Goal: Check status: Check status

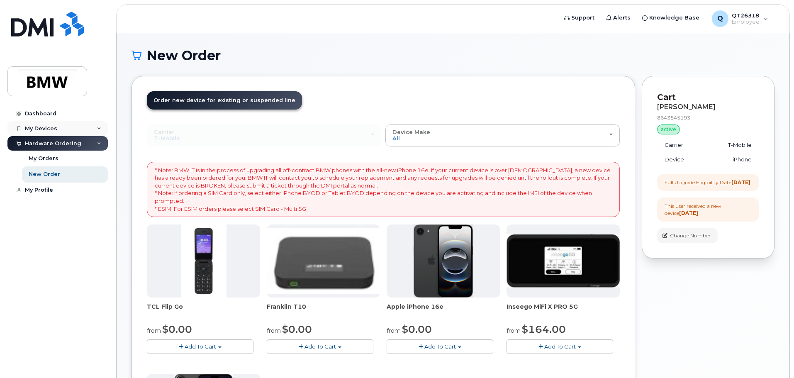
click at [34, 127] on div "My Devices" at bounding box center [41, 128] width 32 height 7
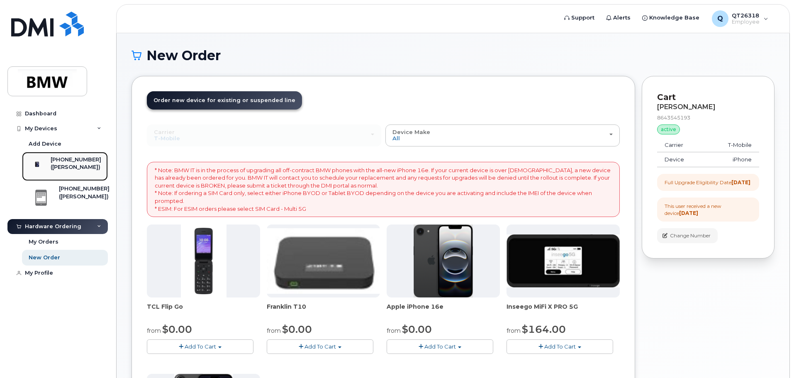
click at [66, 165] on div "([PERSON_NAME])" at bounding box center [76, 166] width 51 height 7
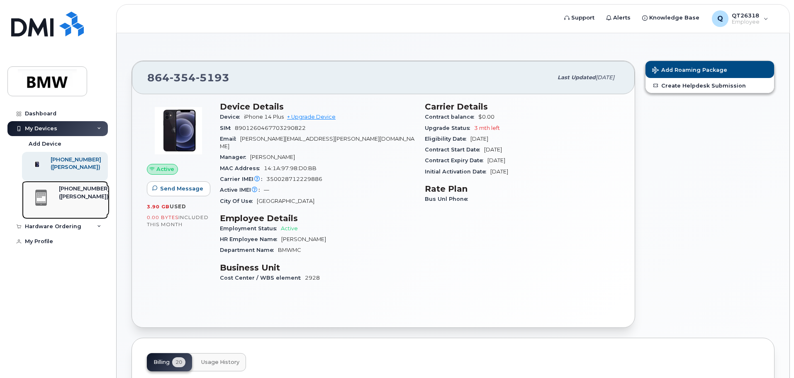
click at [67, 192] on div "[PHONE_NUMBER]" at bounding box center [84, 188] width 51 height 7
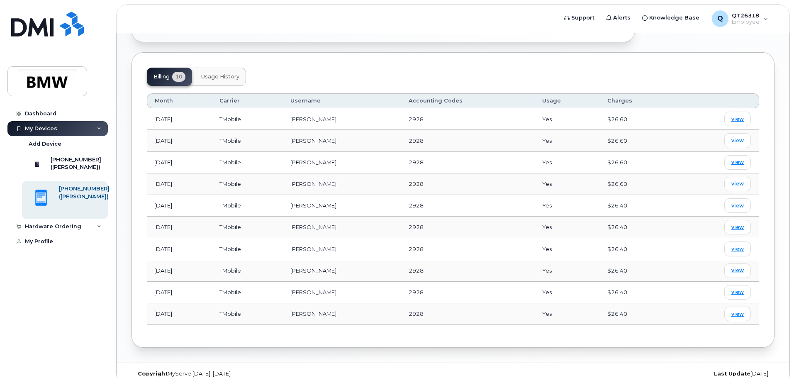
scroll to position [289, 0]
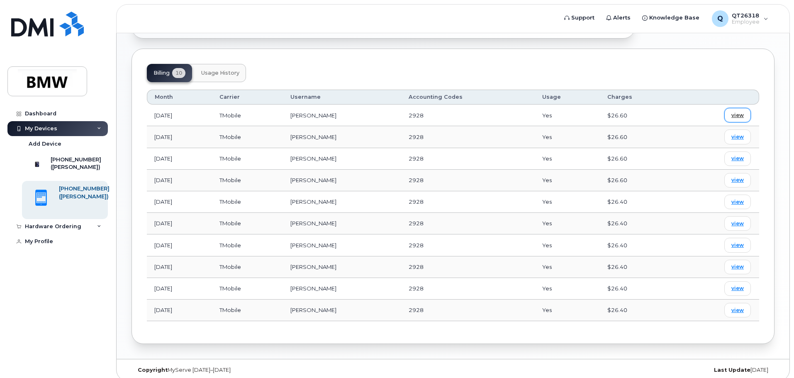
click at [734, 112] on span "view" at bounding box center [737, 115] width 12 height 7
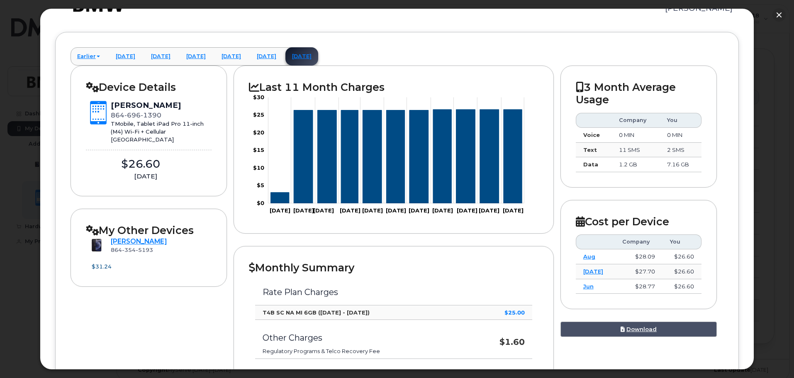
scroll to position [32, 0]
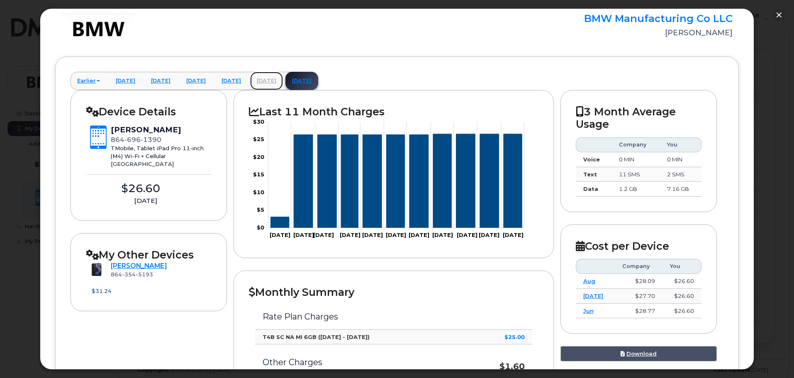
click at [283, 77] on link "August 2025" at bounding box center [266, 81] width 33 height 18
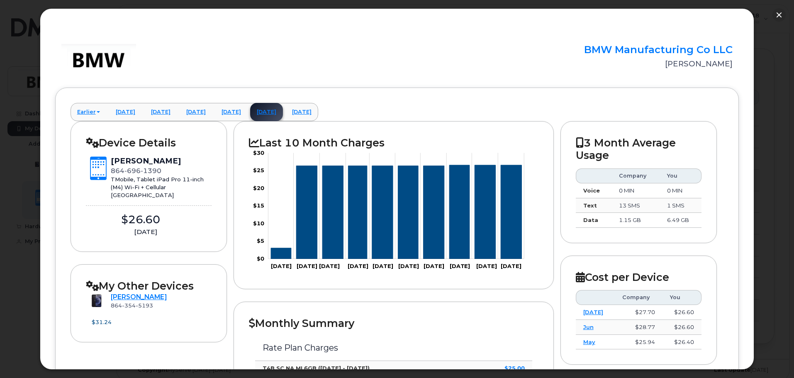
scroll to position [0, 0]
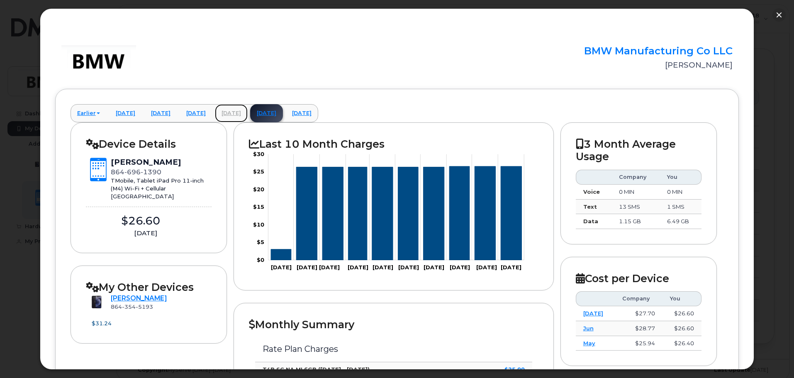
click at [248, 110] on link "July 2025" at bounding box center [231, 113] width 33 height 18
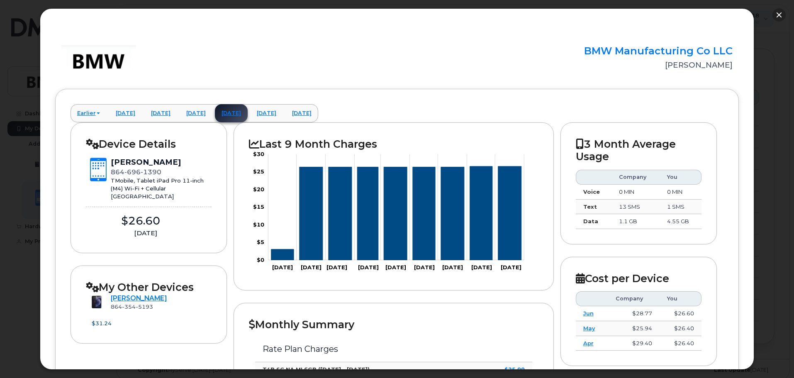
drag, startPoint x: 778, startPoint y: 14, endPoint x: 771, endPoint y: 14, distance: 7.1
click at [778, 14] on button "button" at bounding box center [778, 14] width 13 height 13
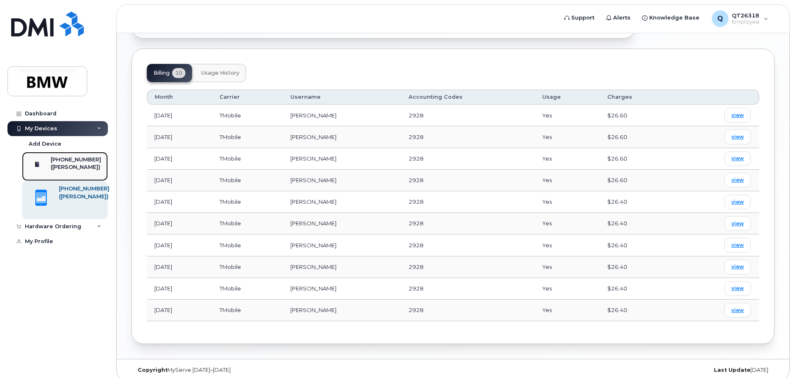
click at [61, 167] on div "([PERSON_NAME])" at bounding box center [76, 166] width 51 height 7
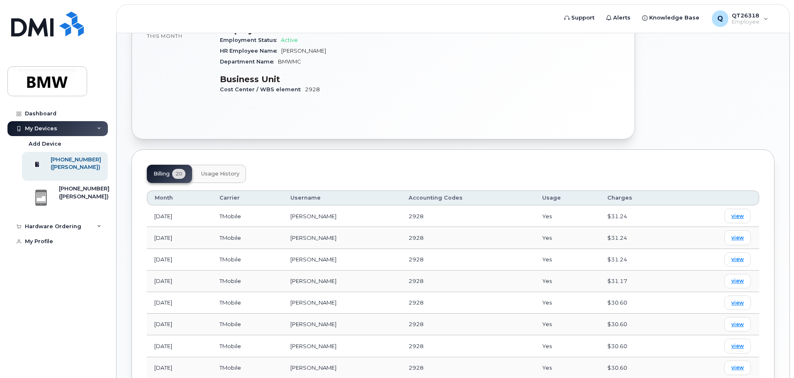
scroll to position [207, 0]
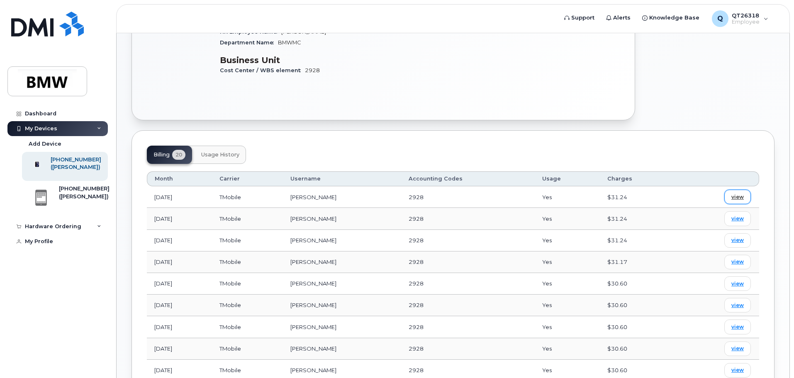
click at [741, 193] on span "view" at bounding box center [737, 196] width 12 height 7
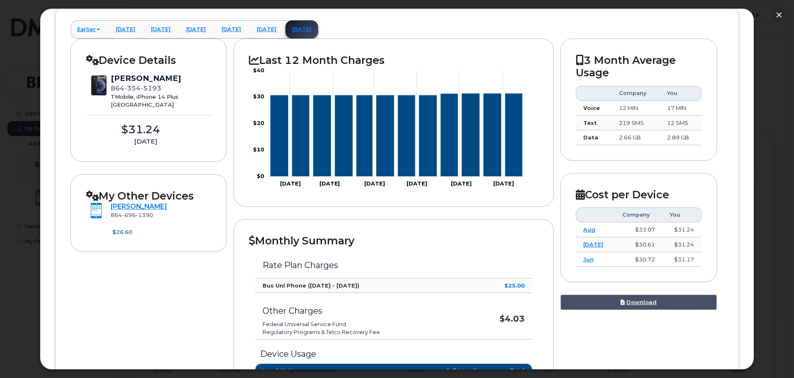
scroll to position [79, 0]
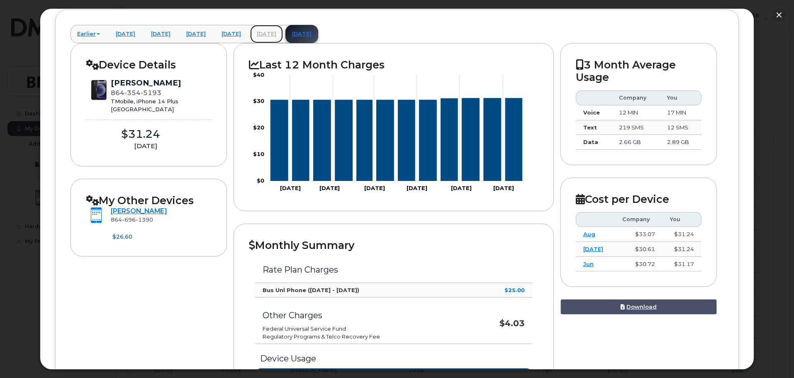
click at [283, 32] on link "August 2025" at bounding box center [266, 34] width 33 height 18
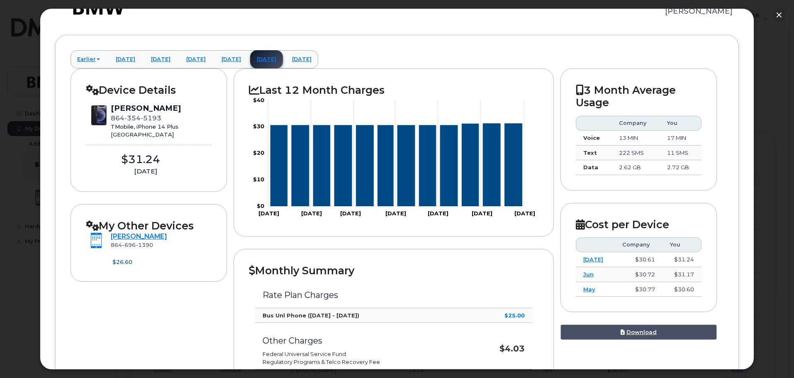
scroll to position [38, 0]
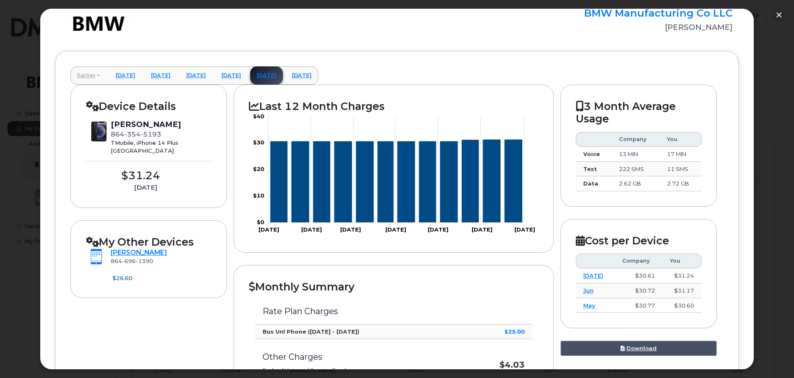
click at [85, 75] on link "Earlier" at bounding box center [88, 75] width 36 height 18
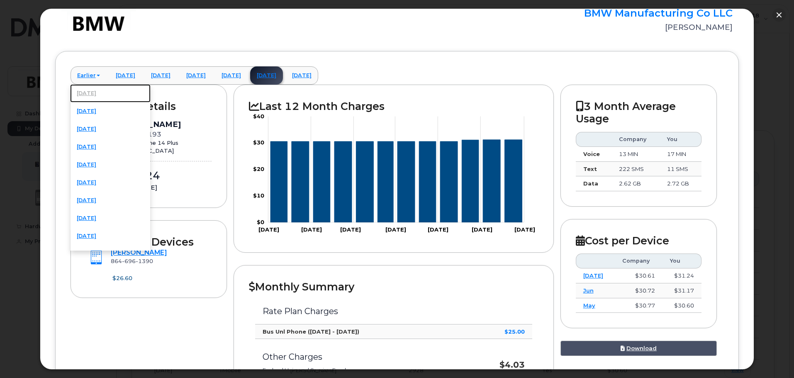
click at [87, 92] on link "March 2025" at bounding box center [110, 93] width 80 height 18
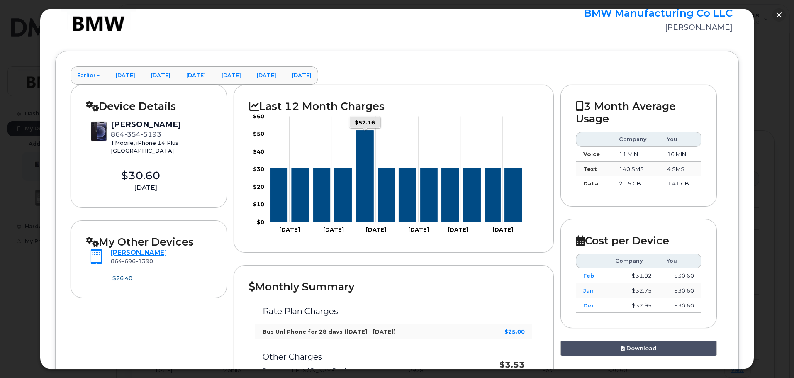
click at [362, 166] on icon "Series" at bounding box center [364, 177] width 17 height 92
click at [362, 141] on icon "Series" at bounding box center [364, 177] width 17 height 92
click at [79, 74] on link "Earlier" at bounding box center [88, 75] width 36 height 18
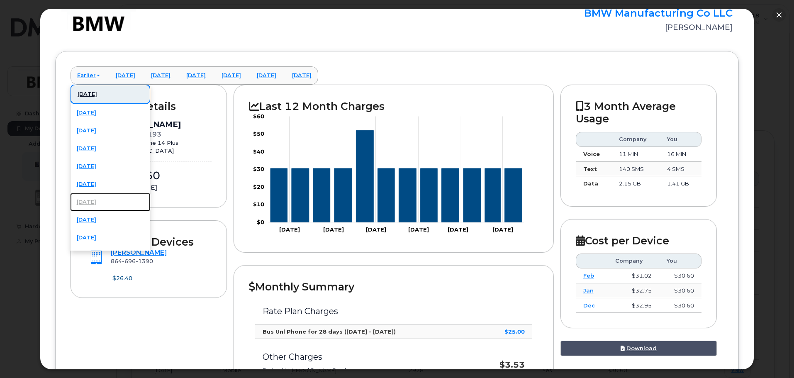
click at [94, 202] on link "September 2024" at bounding box center [110, 202] width 80 height 18
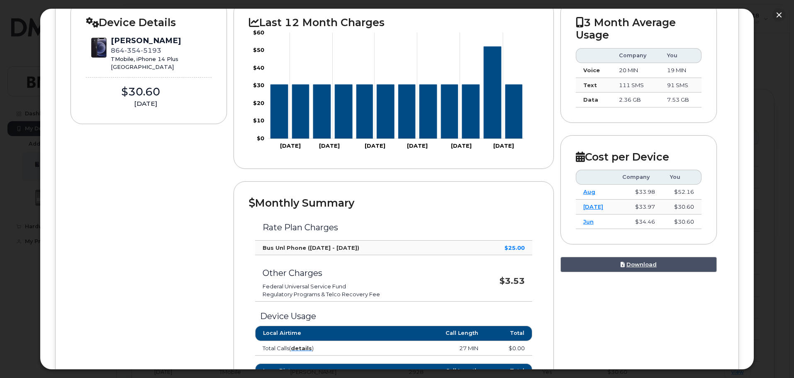
scroll to position [121, 0]
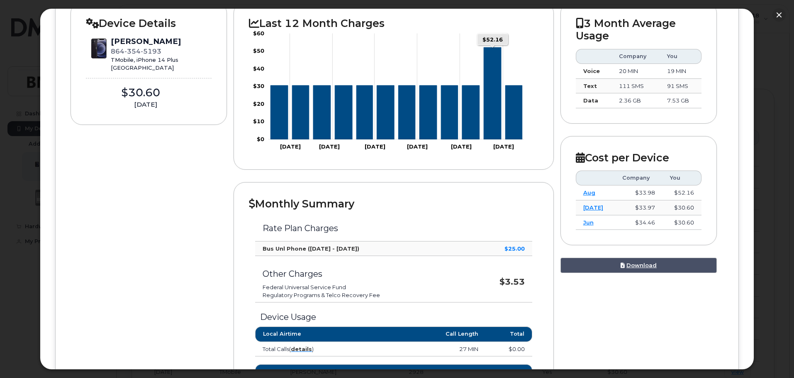
click at [493, 102] on icon "Series" at bounding box center [492, 94] width 17 height 92
click at [492, 102] on icon "Series" at bounding box center [492, 94] width 17 height 92
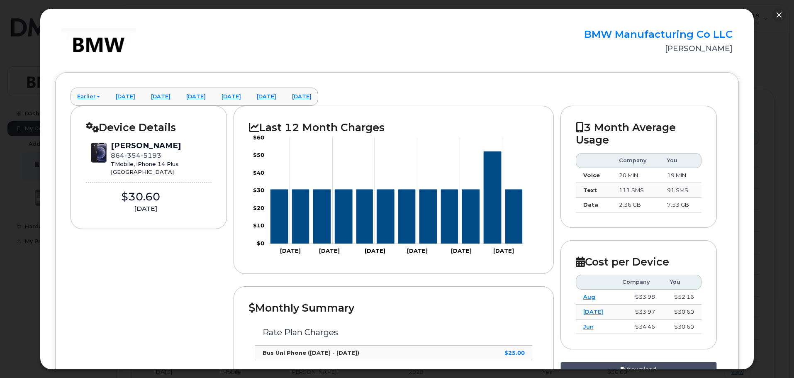
scroll to position [0, 0]
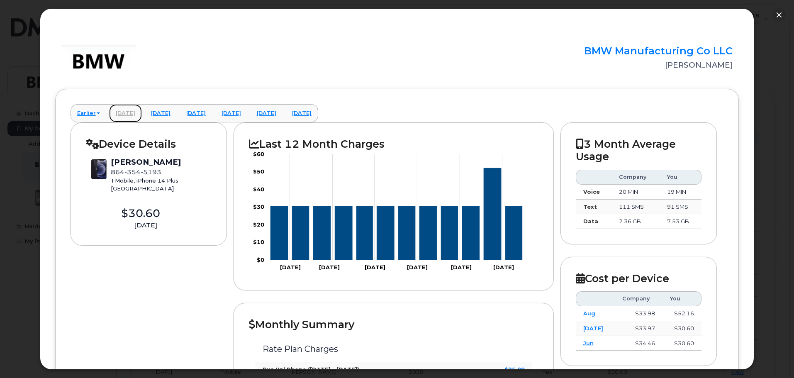
click at [128, 109] on link "April 2025" at bounding box center [125, 113] width 33 height 18
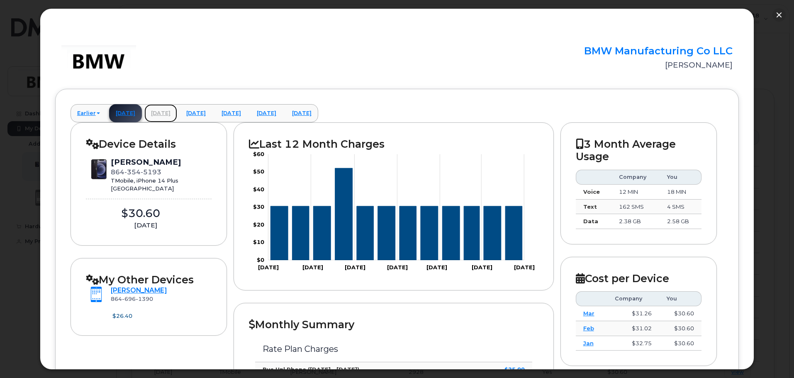
click at [168, 114] on link "May 2025" at bounding box center [160, 113] width 33 height 18
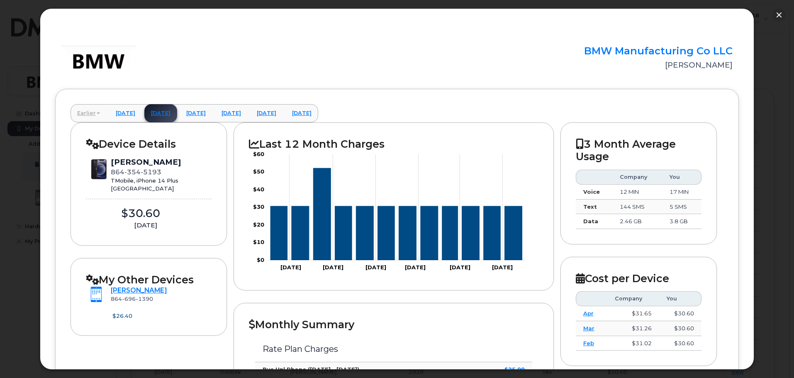
click at [87, 108] on link "Earlier" at bounding box center [88, 113] width 36 height 18
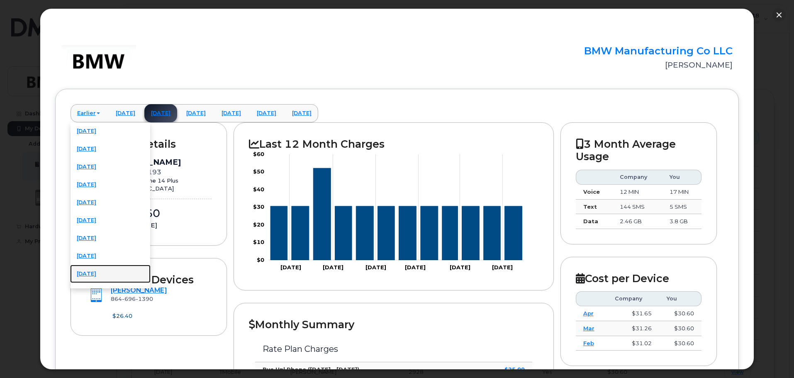
click at [97, 273] on link "July 2024" at bounding box center [110, 274] width 80 height 18
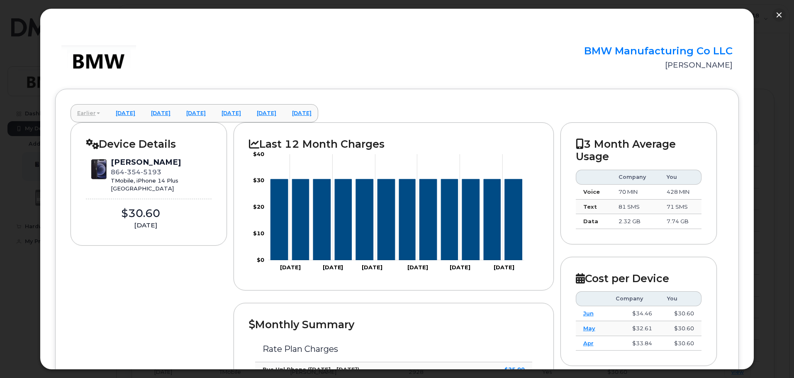
click at [80, 113] on link "Earlier" at bounding box center [88, 113] width 36 height 18
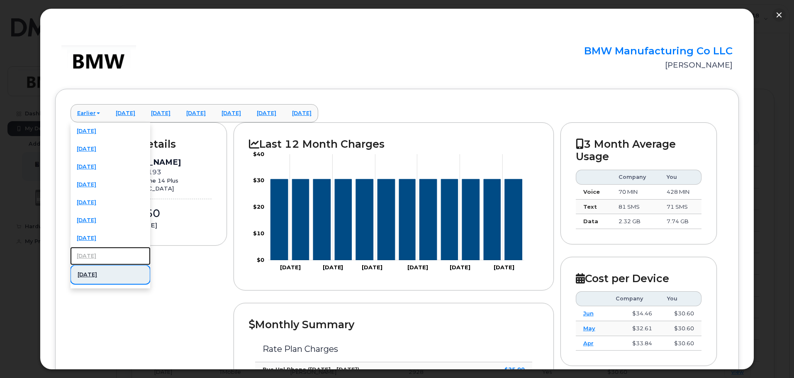
click at [97, 256] on link "August 2024" at bounding box center [110, 256] width 80 height 18
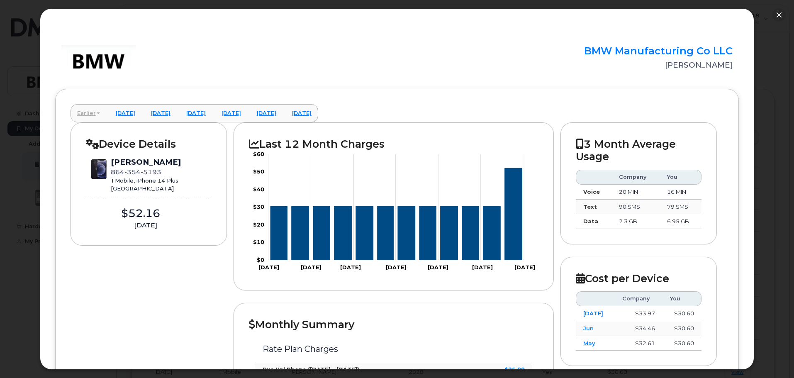
click at [87, 112] on link "Earlier" at bounding box center [88, 113] width 36 height 18
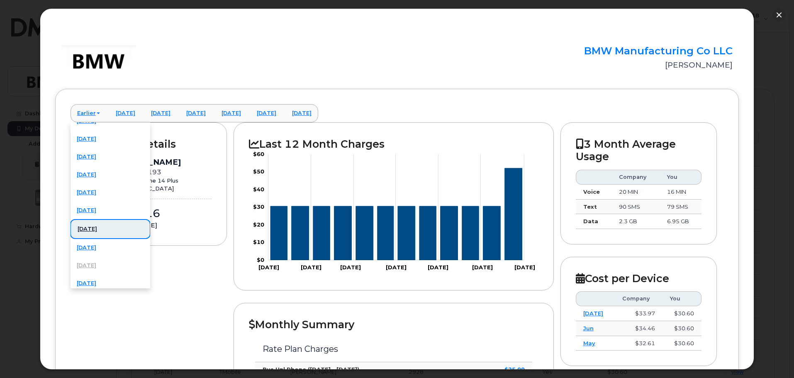
scroll to position [41, 0]
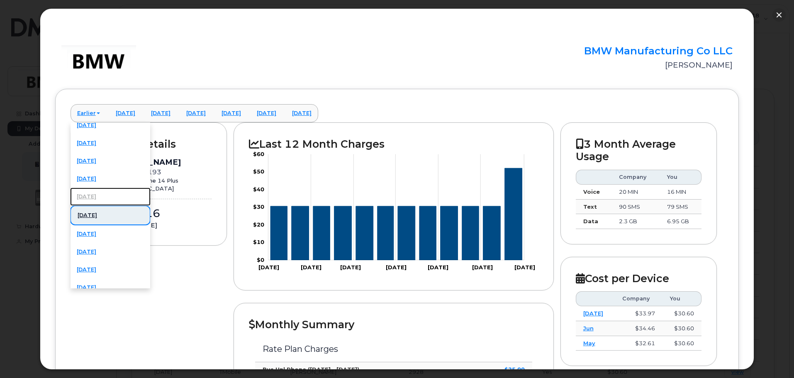
click at [98, 193] on link "September 2024" at bounding box center [110, 196] width 80 height 18
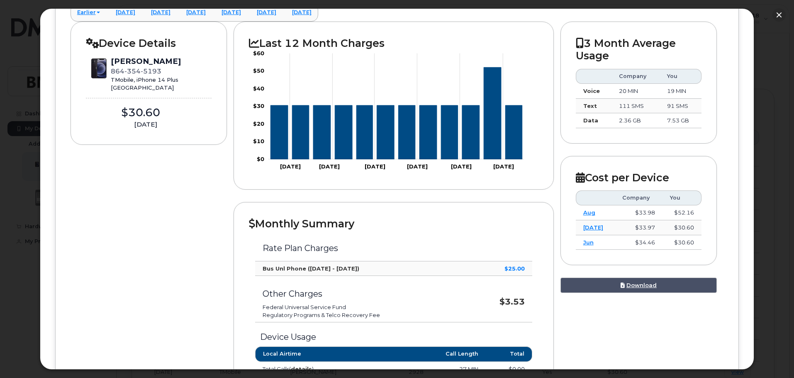
scroll to position [0, 0]
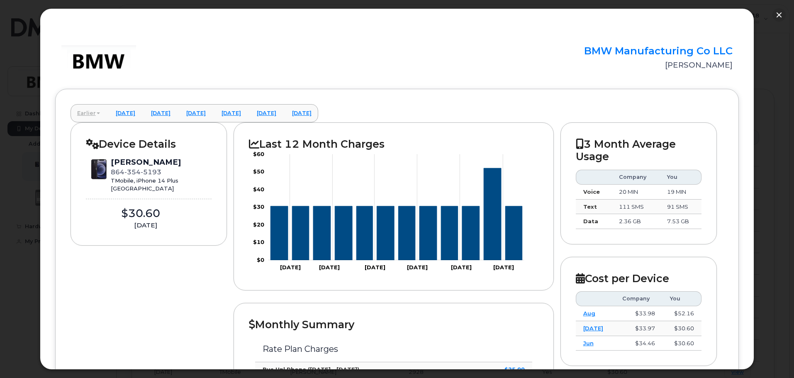
click at [87, 110] on link "Earlier" at bounding box center [88, 113] width 36 height 18
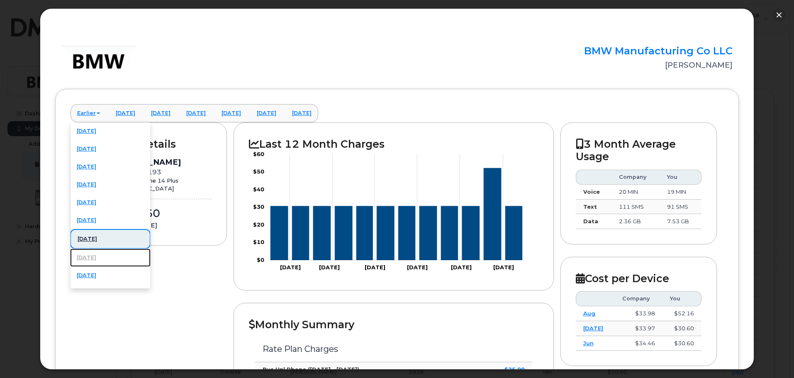
click at [101, 258] on link "August 2024" at bounding box center [110, 257] width 80 height 18
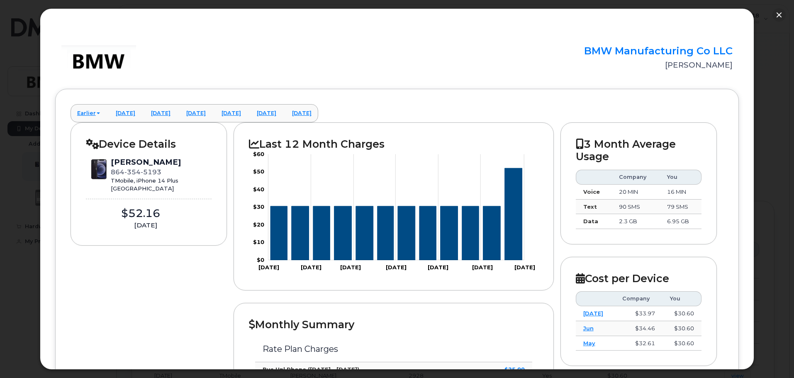
scroll to position [83, 0]
click at [775, 14] on button "button" at bounding box center [778, 14] width 13 height 13
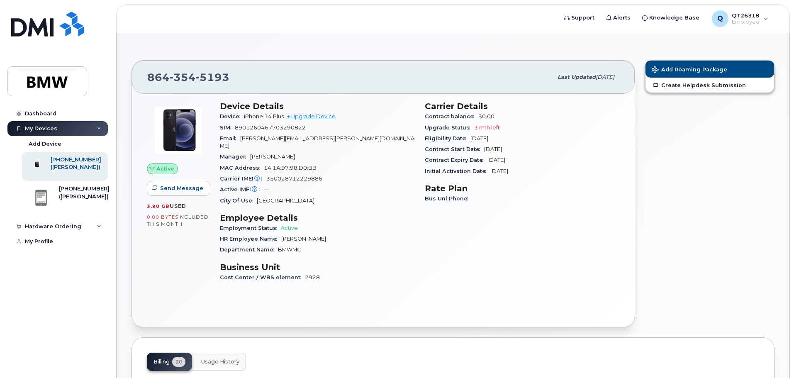
scroll to position [0, 0]
click at [322, 118] on link "+ Upgrade Device" at bounding box center [311, 117] width 49 height 6
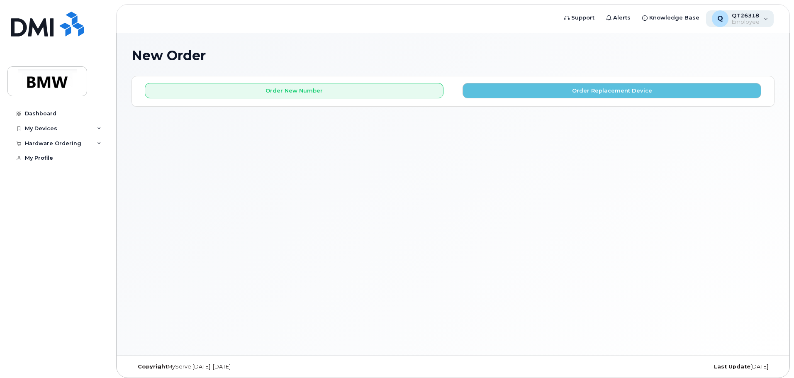
click at [760, 20] on div "Q QT26318 Employee" at bounding box center [740, 18] width 68 height 17
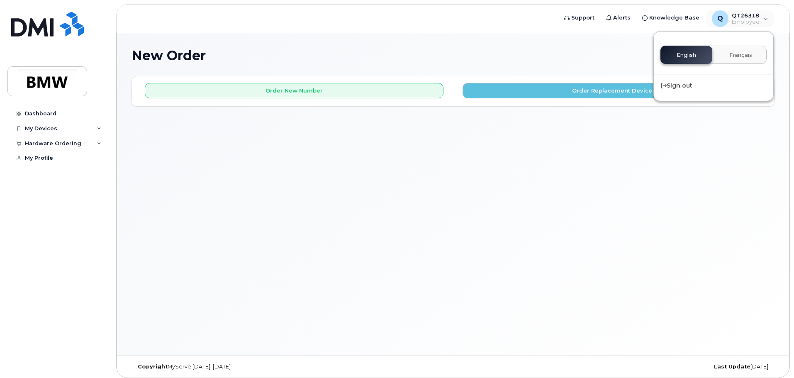
click at [536, 30] on header "Support Alerts Knowledge Base Q QT26318 Employee English Français Sign out" at bounding box center [452, 18] width 673 height 29
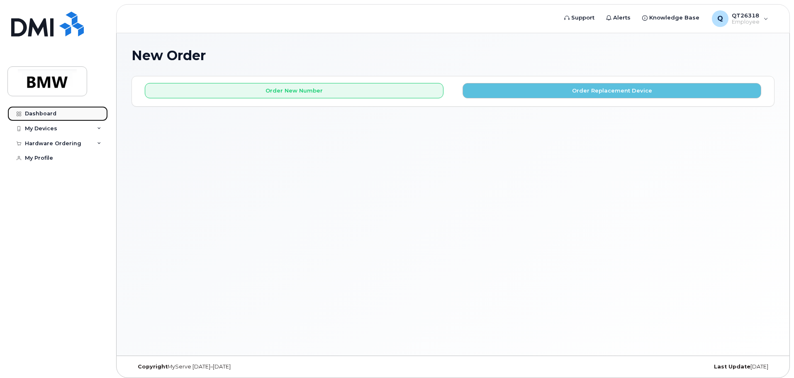
click at [47, 114] on div "Dashboard" at bounding box center [41, 113] width 32 height 7
